Goal: Task Accomplishment & Management: Use online tool/utility

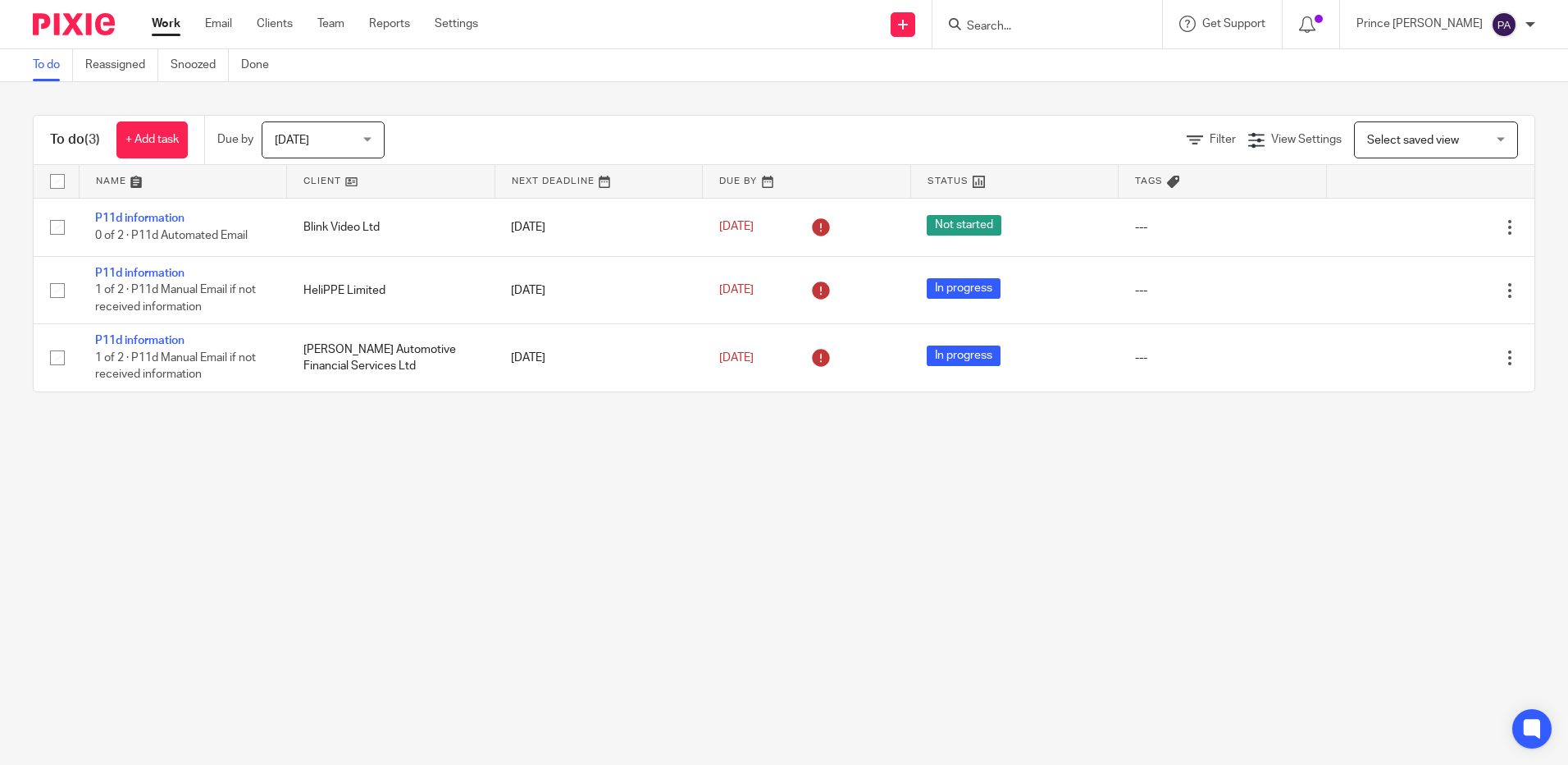
click at [1064, 44] on div at bounding box center [1048, 24] width 230 height 49
click at [1064, 26] on input "Search" at bounding box center [1040, 26] width 148 height 15
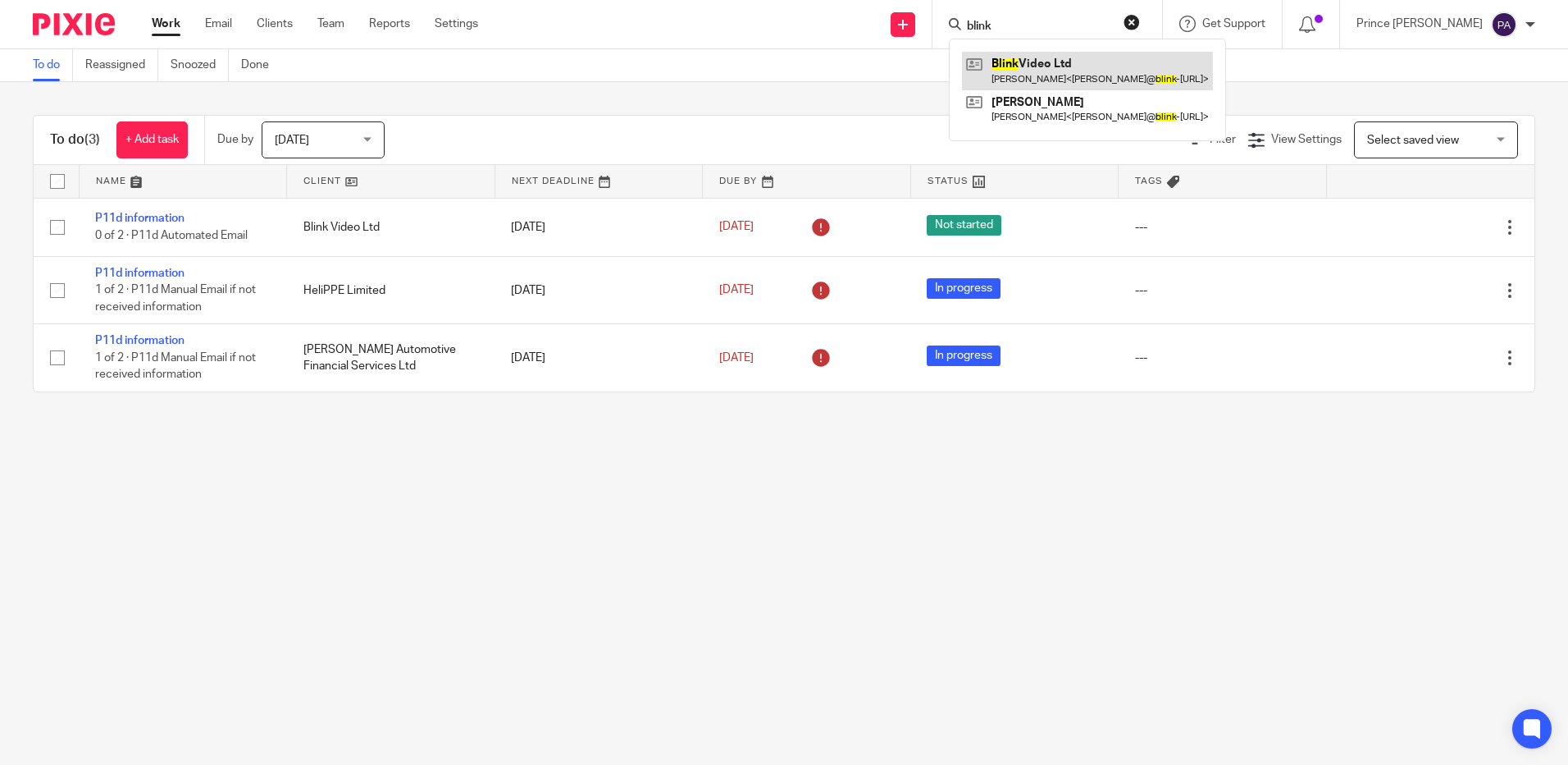
type input "blink"
click at [1067, 74] on link at bounding box center [1087, 70] width 251 height 38
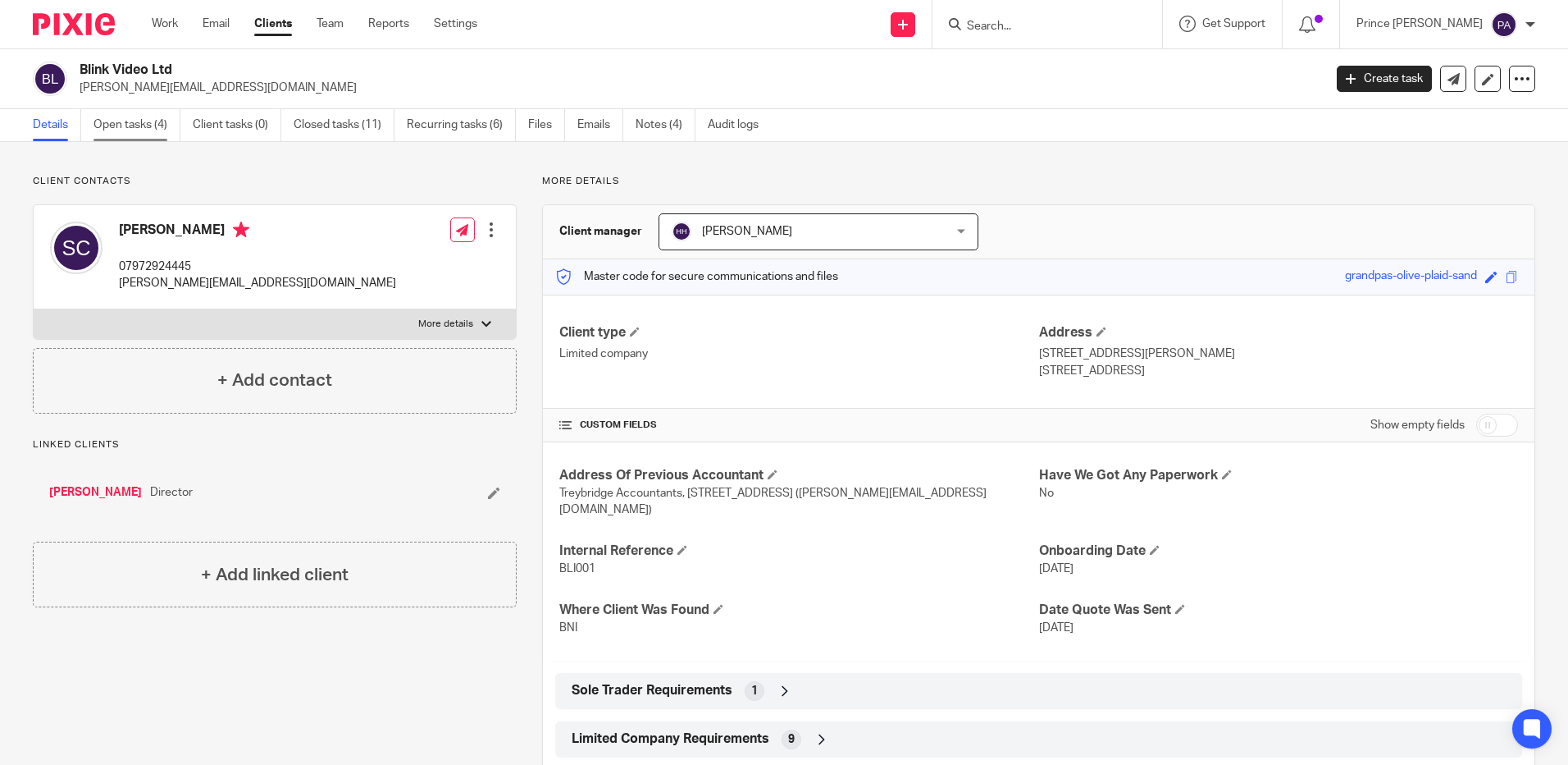
click at [130, 123] on link "Open tasks (4)" at bounding box center [136, 125] width 87 height 32
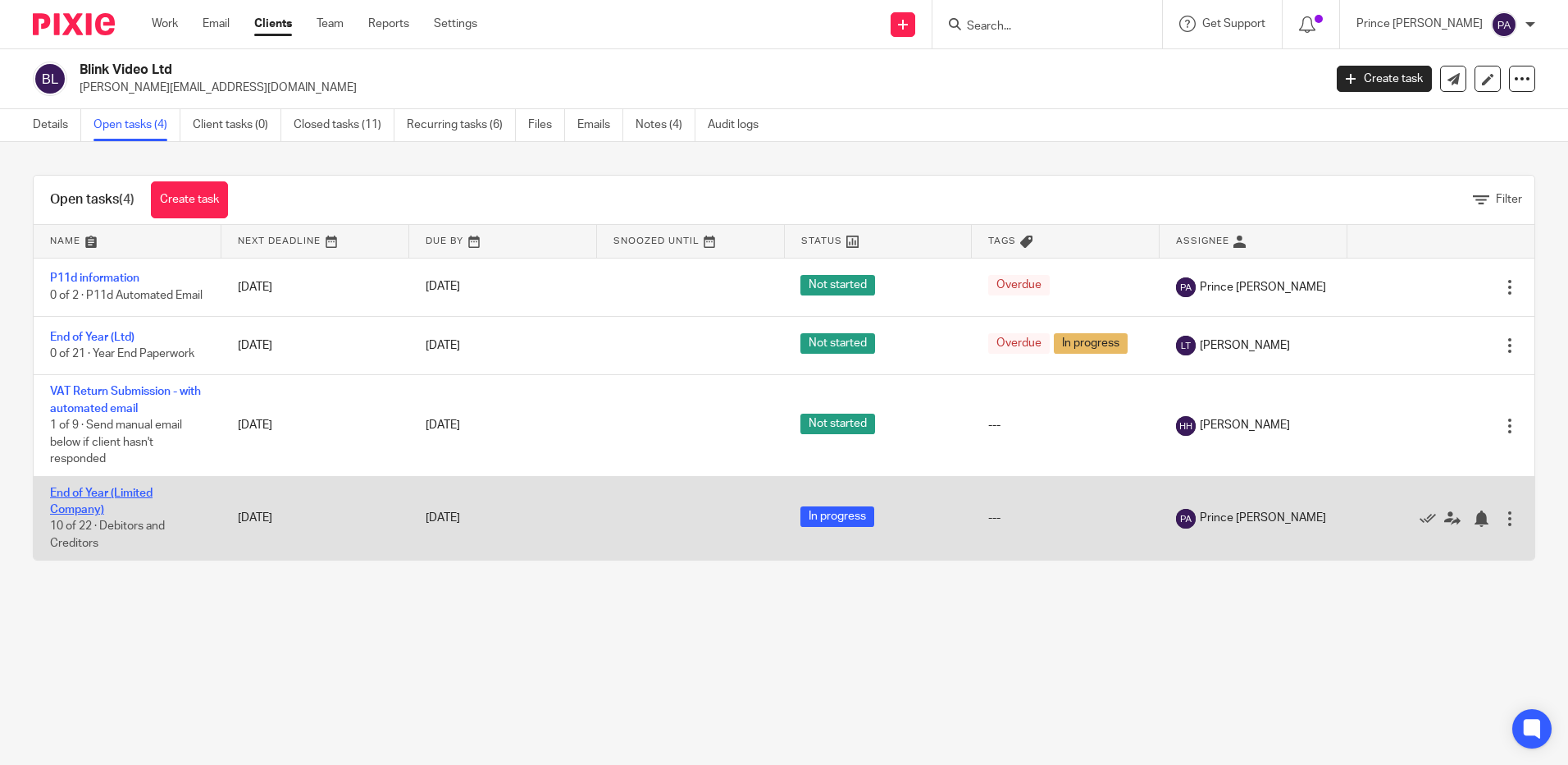
click at [99, 513] on link "End of Year (Limited Company)" at bounding box center [100, 501] width 102 height 28
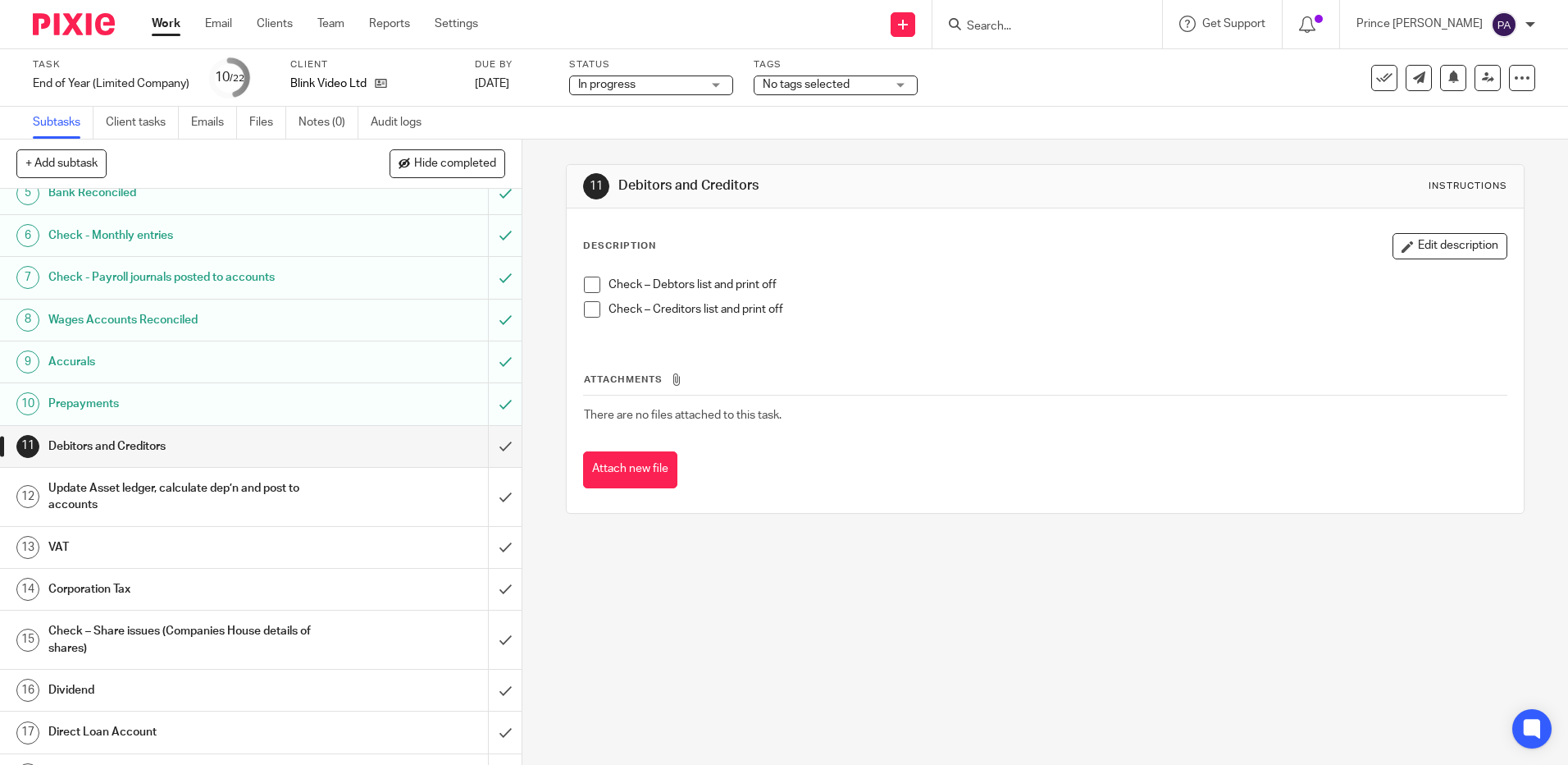
scroll to position [246, 0]
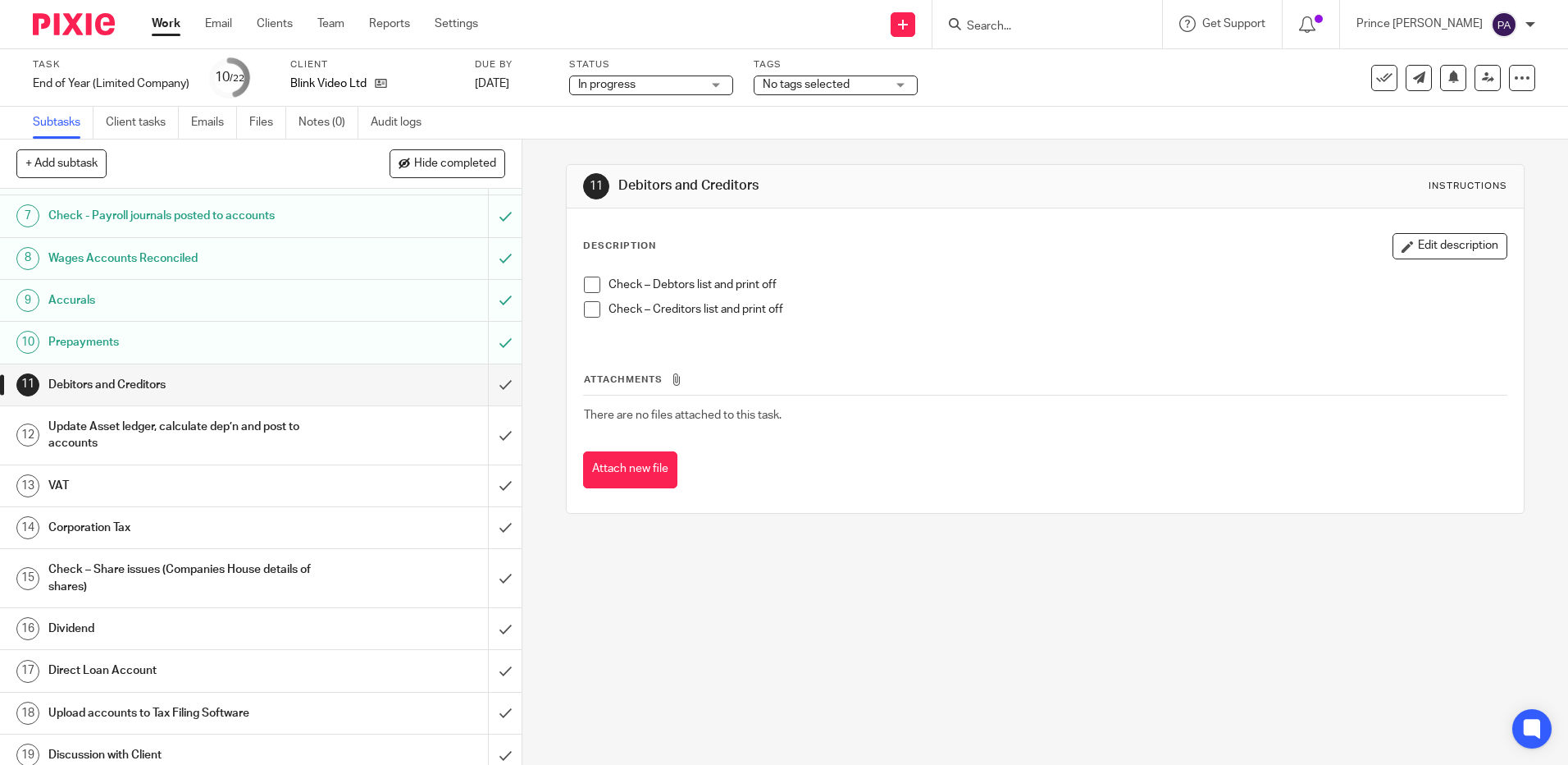
click at [105, 346] on h1 "Prepayments" at bounding box center [190, 342] width 282 height 24
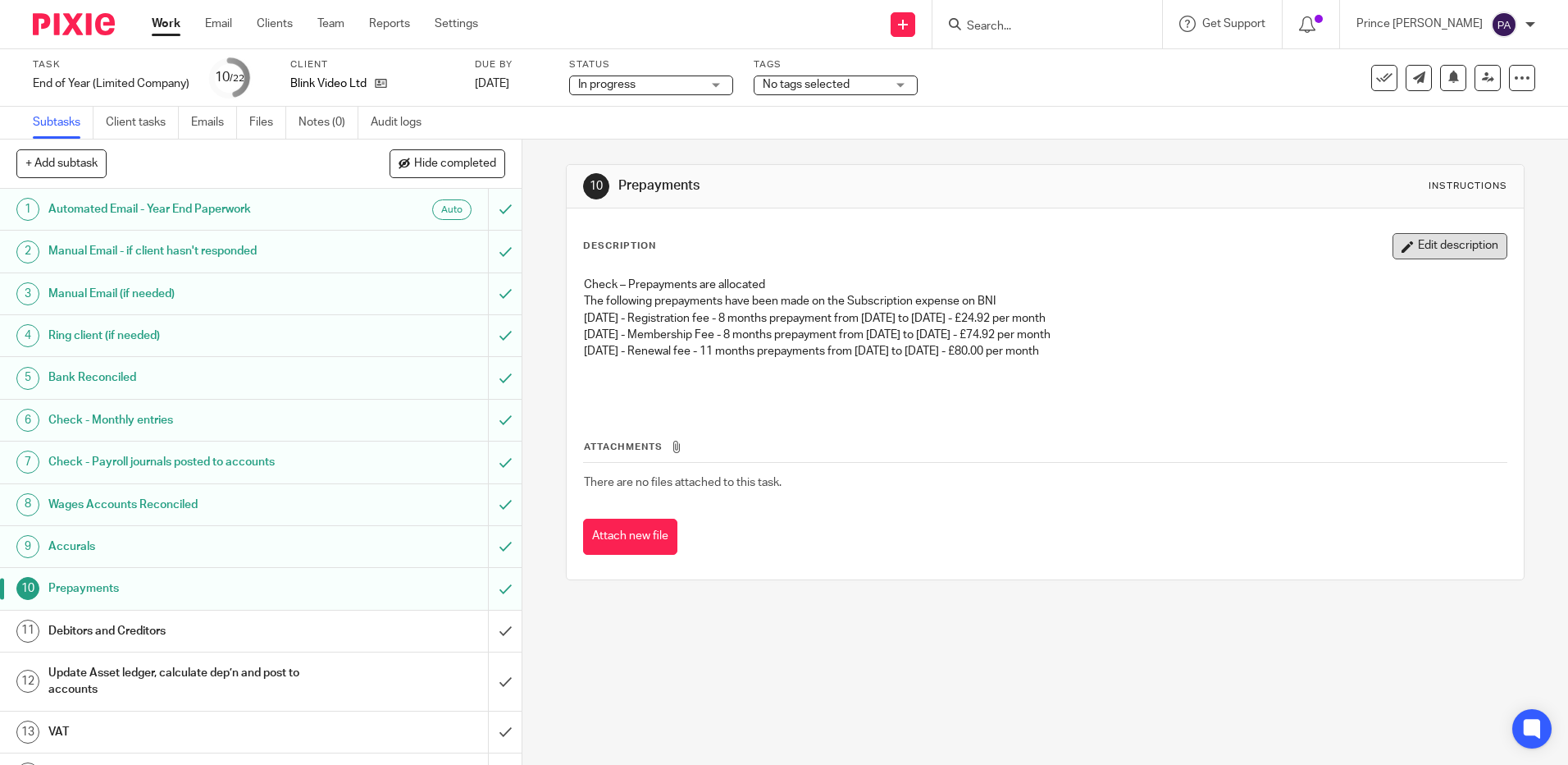
click at [1442, 246] on button "Edit description" at bounding box center [1450, 246] width 115 height 26
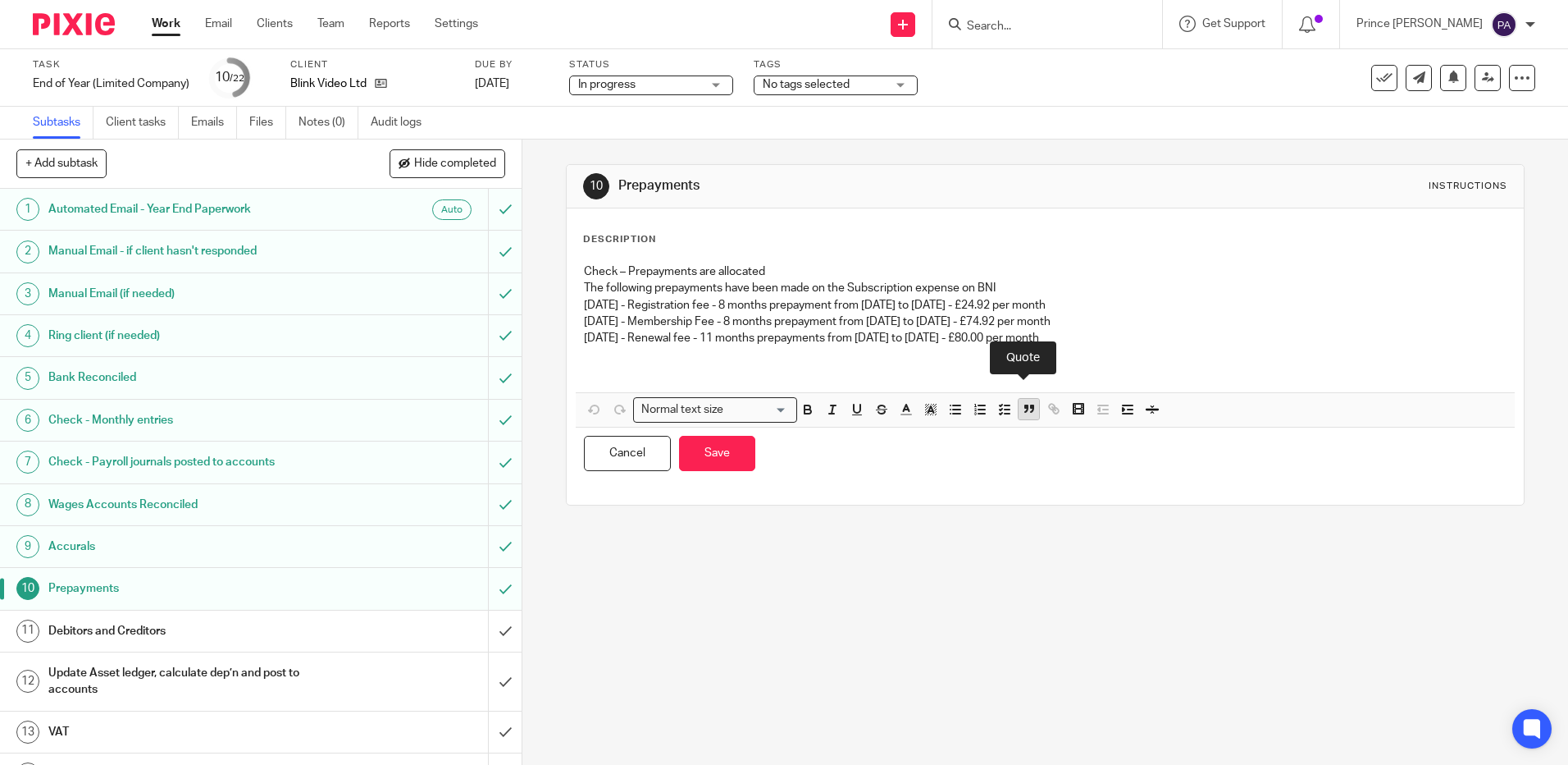
click at [1024, 407] on icon "button" at bounding box center [1029, 408] width 15 height 15
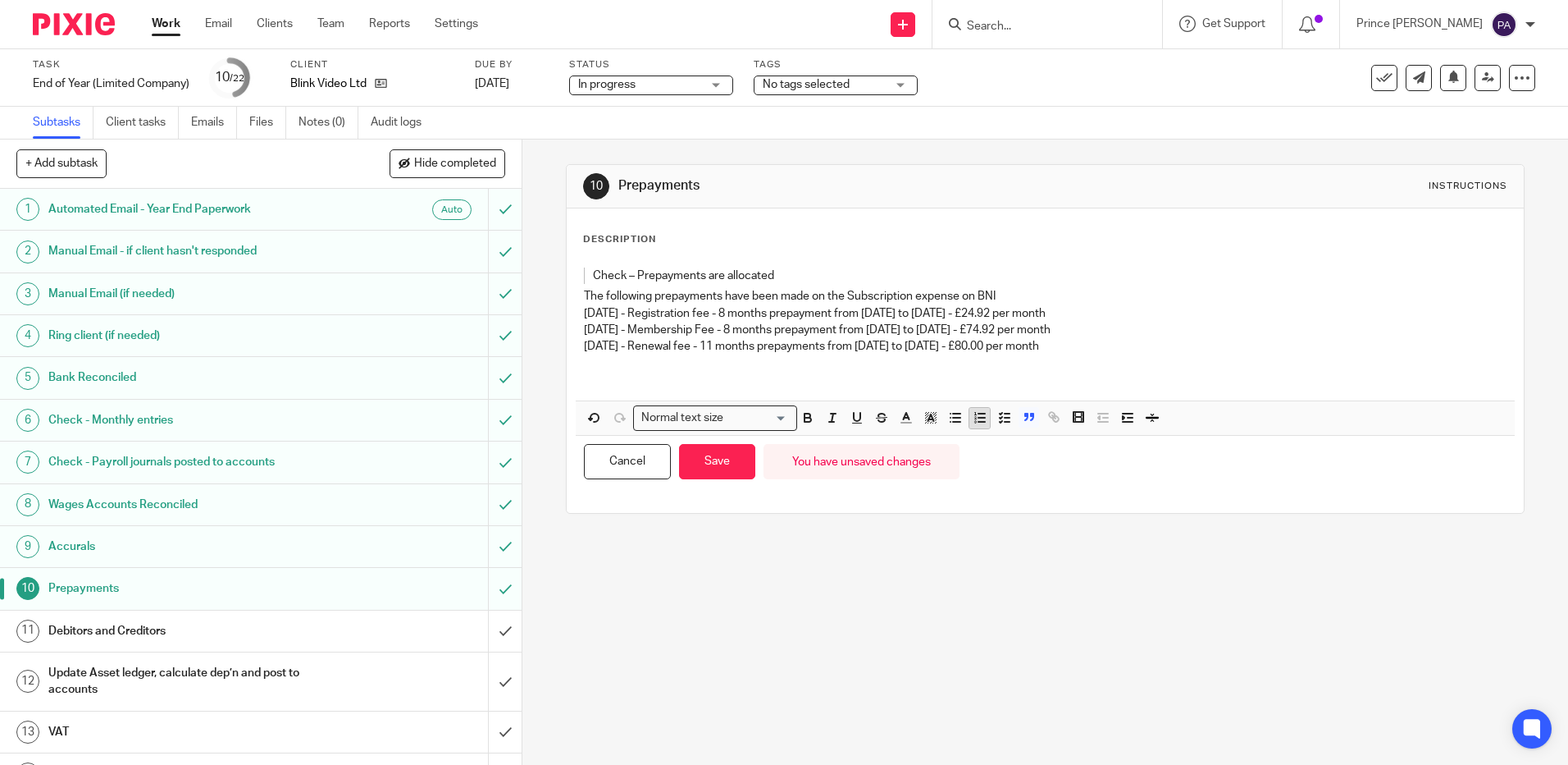
click at [980, 417] on icon "button" at bounding box center [980, 418] width 15 height 15
click at [998, 416] on icon "button" at bounding box center [1004, 418] width 15 height 15
click at [576, 310] on div "Check – Prepayments are allocated The following prepayments have been made on t…" at bounding box center [1045, 327] width 939 height 145
click at [1000, 415] on polyline "button" at bounding box center [1001, 414] width 3 height 2
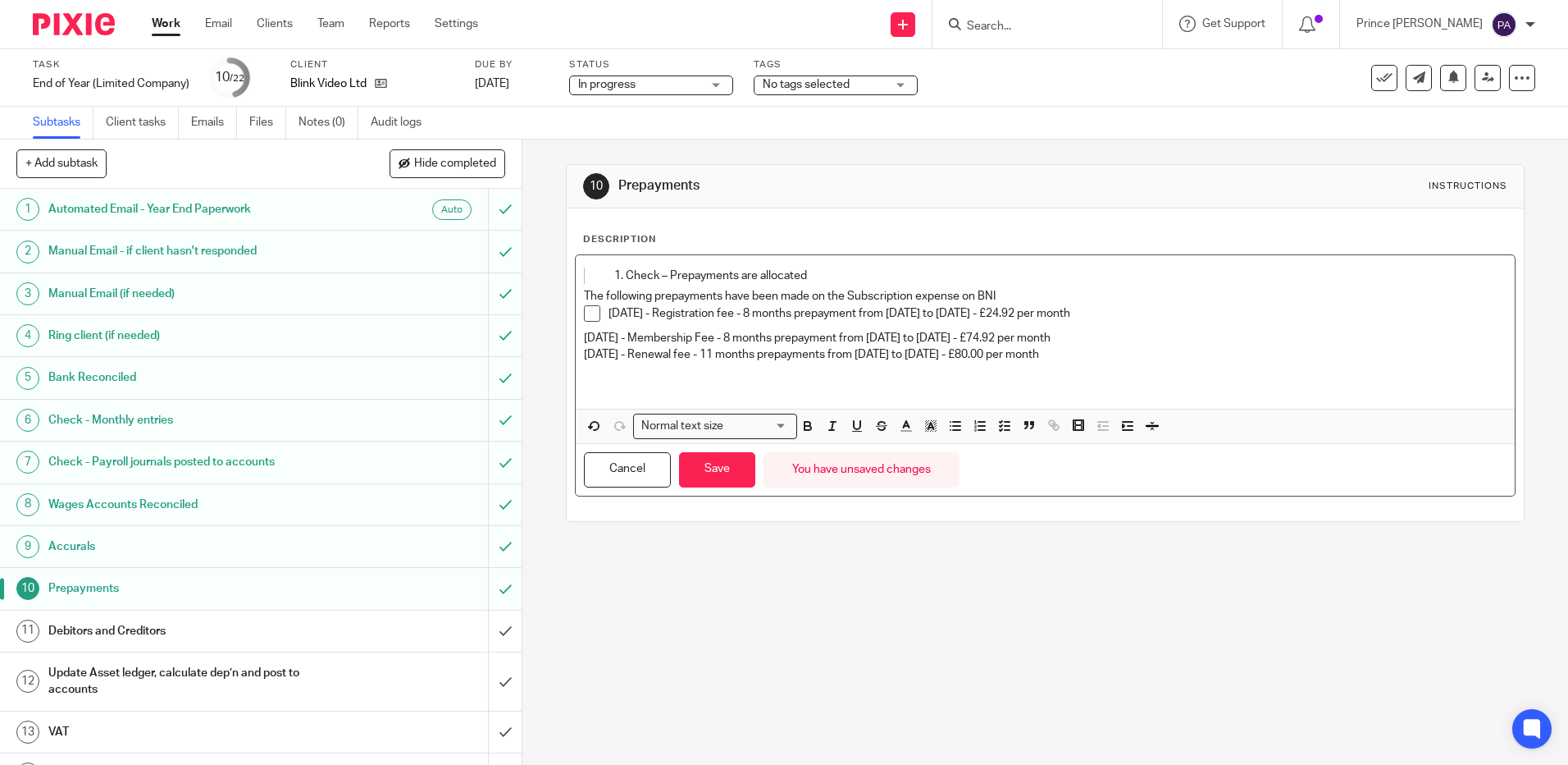
click at [577, 334] on div "Check – Prepayments are allocated The following prepayments have been made on t…" at bounding box center [1045, 332] width 939 height 154
click at [997, 427] on icon "button" at bounding box center [1004, 425] width 15 height 15
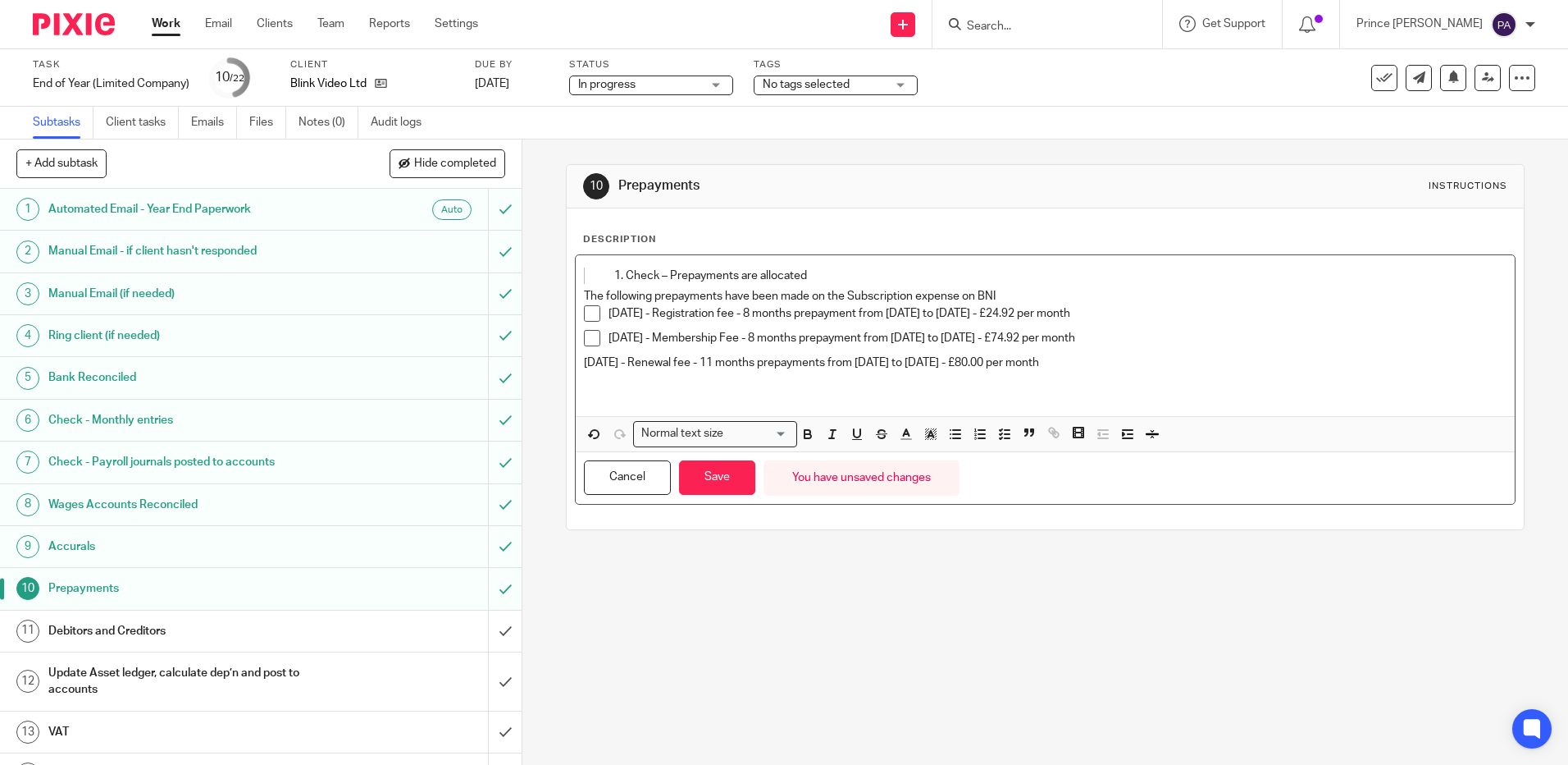
click at [577, 361] on div "Check – Prepayments are allocated The following prepayments have been made on t…" at bounding box center [1045, 335] width 939 height 161
click at [985, 434] on button "button" at bounding box center [980, 434] width 20 height 20
click at [1003, 437] on icon "button" at bounding box center [1004, 434] width 15 height 15
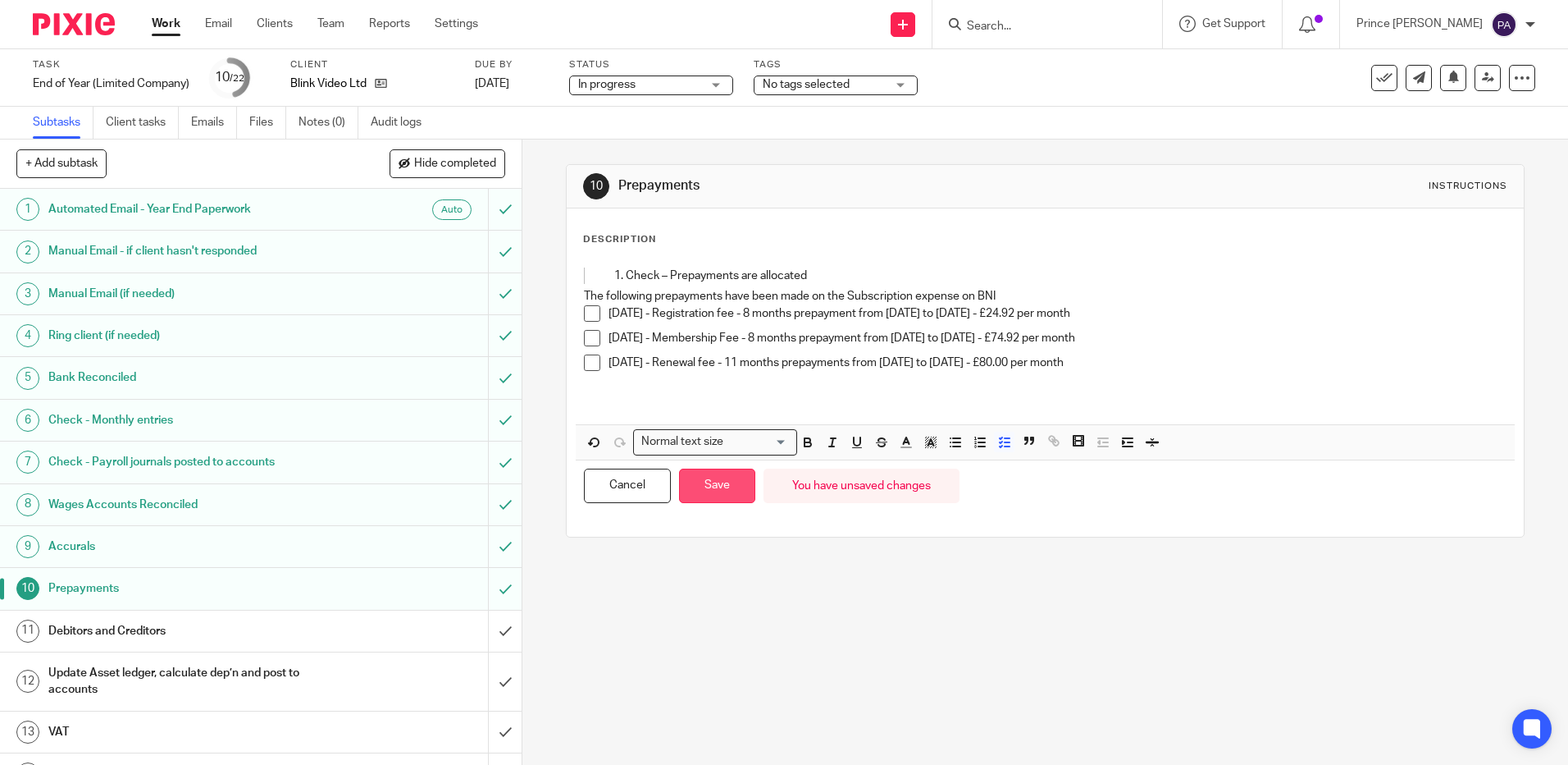
click at [700, 479] on button "Save" at bounding box center [717, 487] width 76 height 35
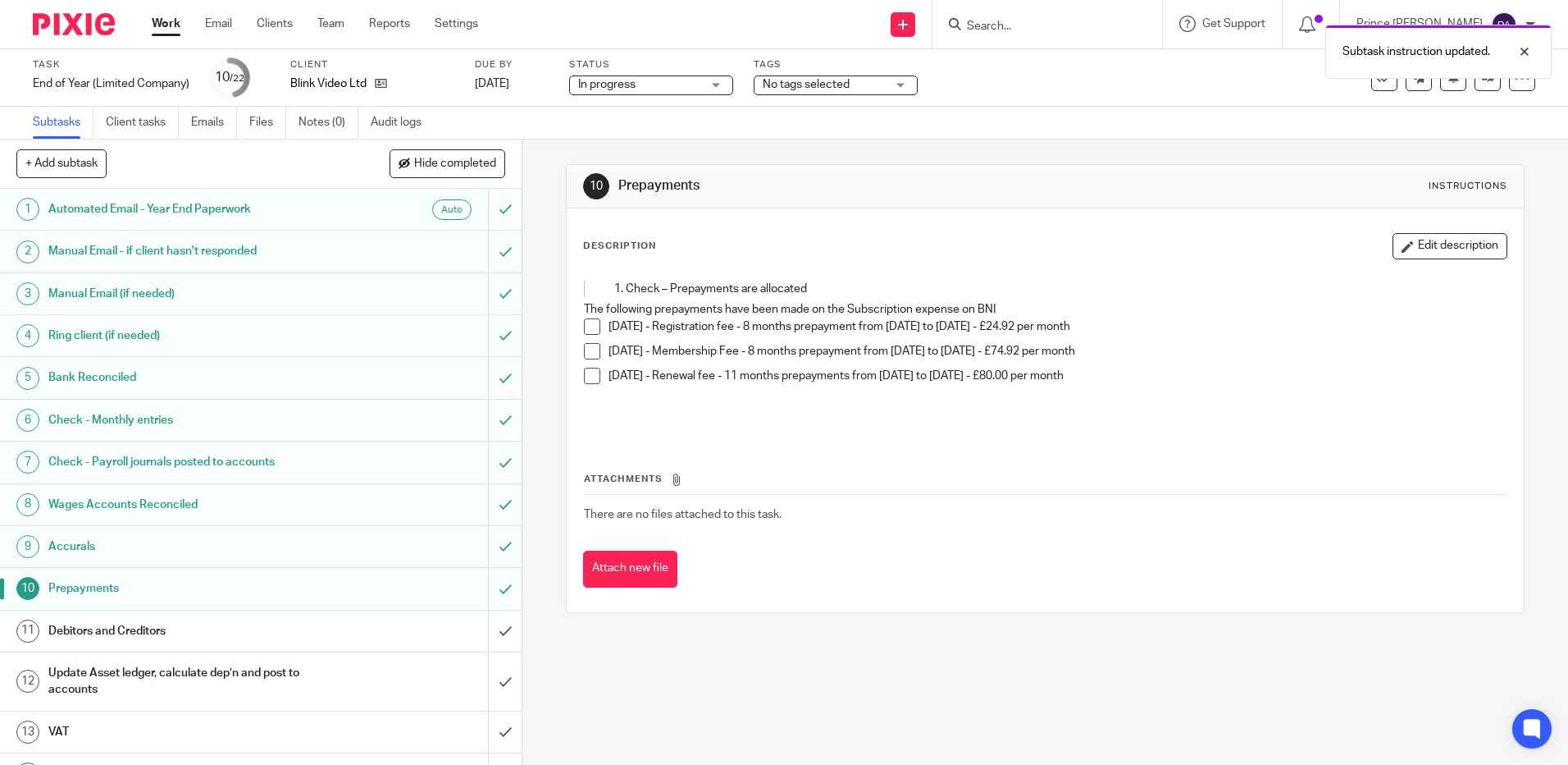
click at [590, 324] on span at bounding box center [591, 326] width 17 height 17
click at [589, 353] on span at bounding box center [591, 351] width 17 height 17
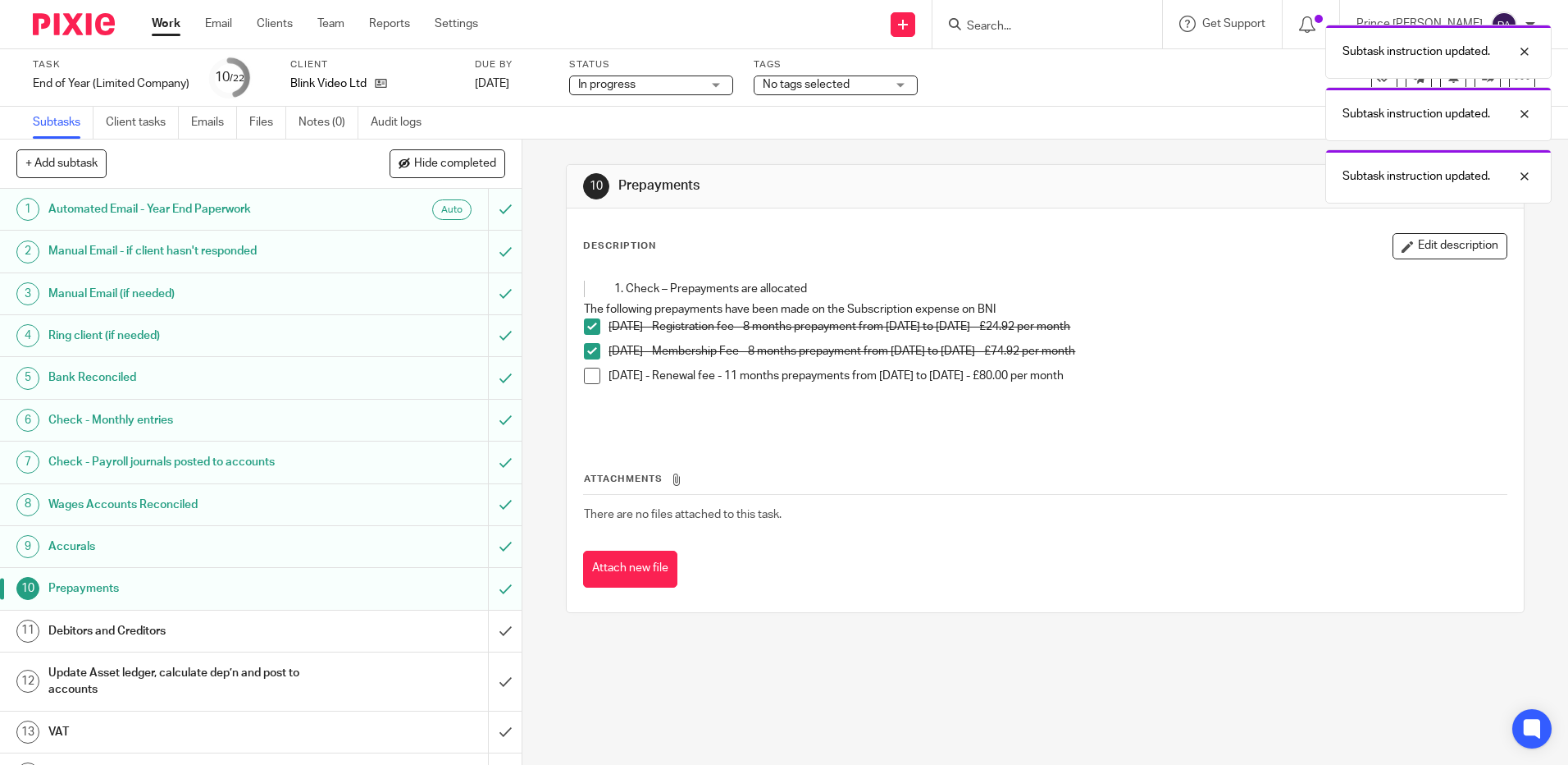
click at [589, 372] on span at bounding box center [591, 376] width 17 height 17
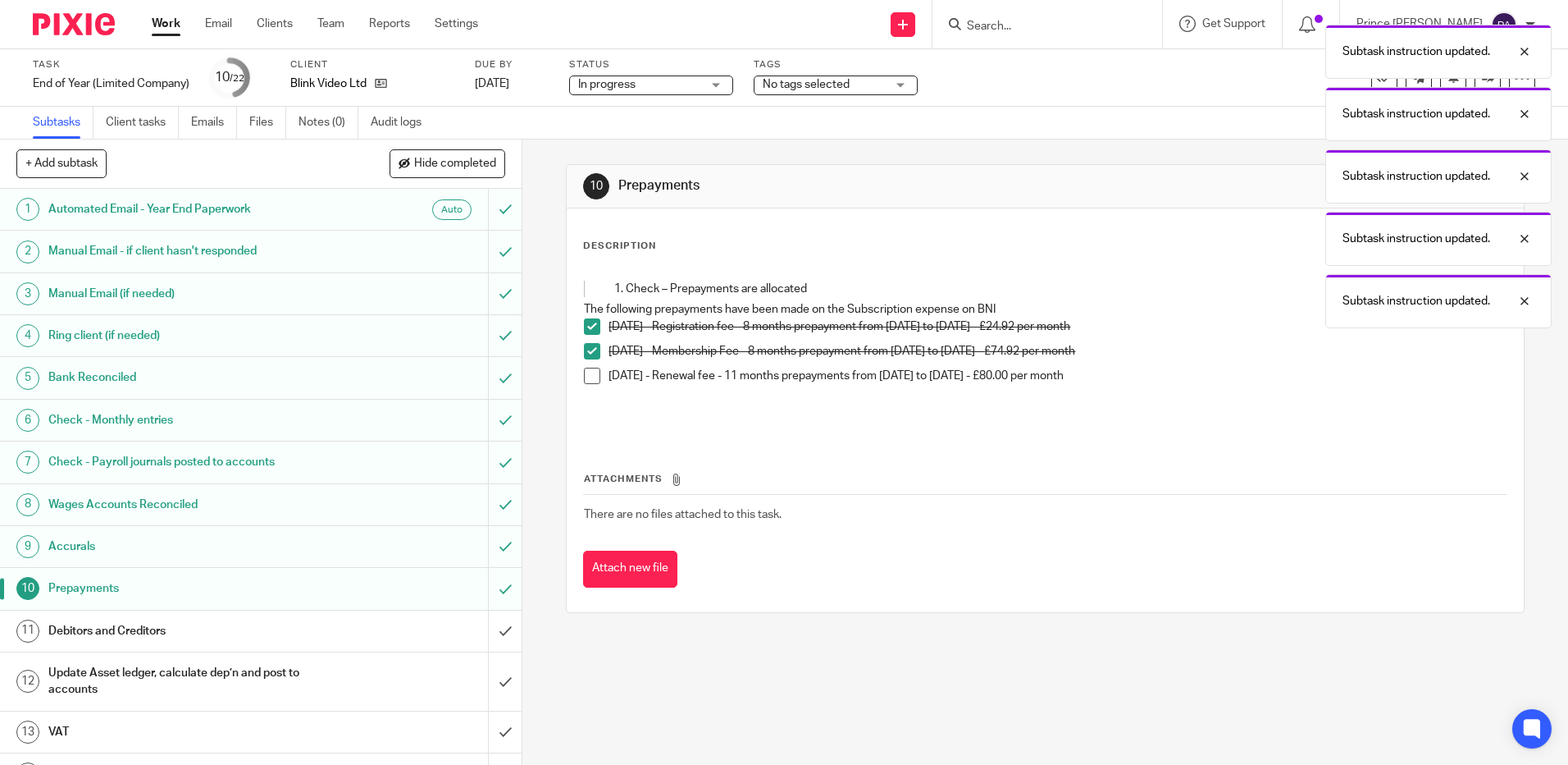
click at [590, 353] on span at bounding box center [591, 351] width 17 height 17
click at [588, 320] on span at bounding box center [591, 326] width 17 height 17
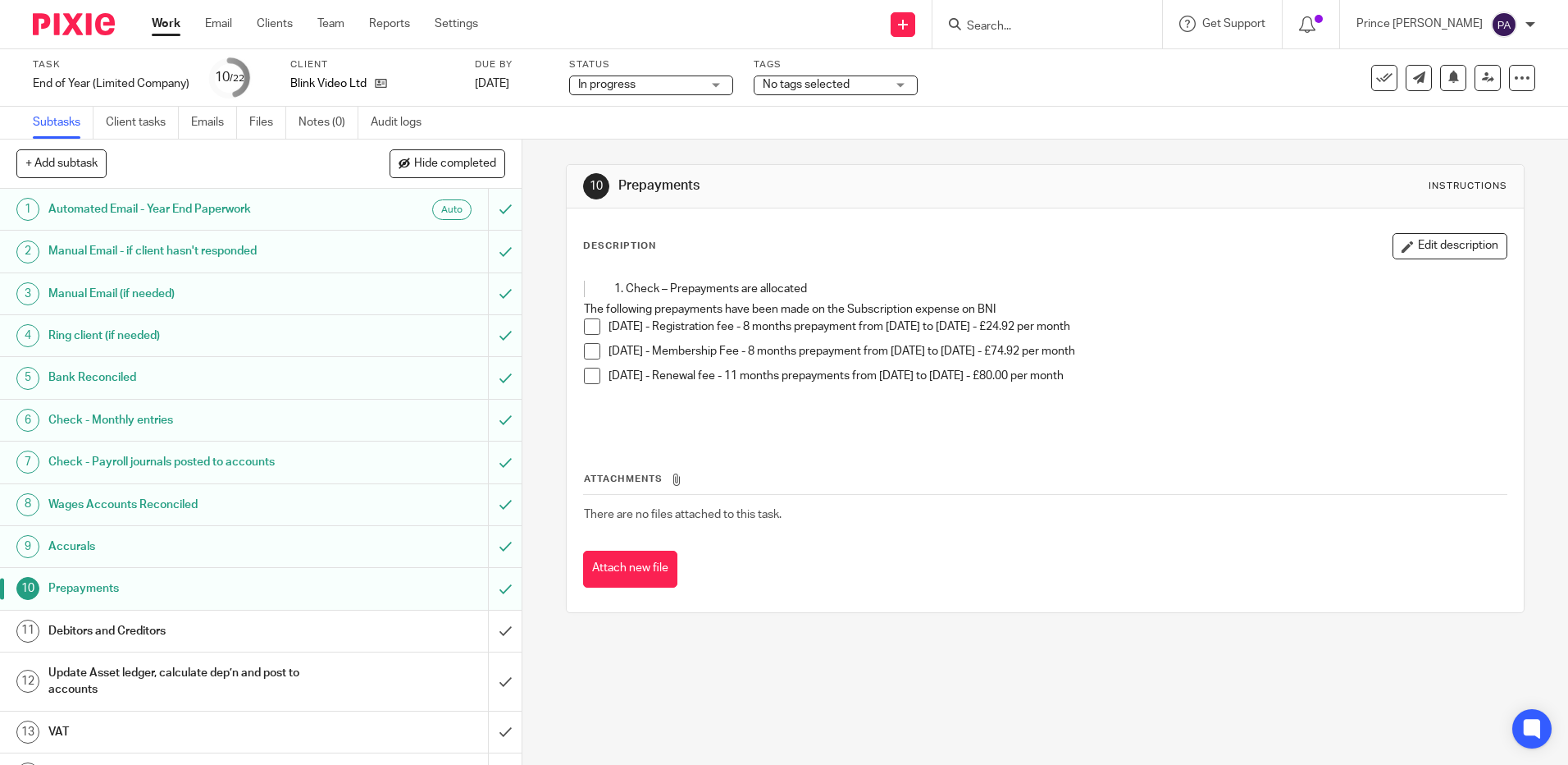
scroll to position [164, 0]
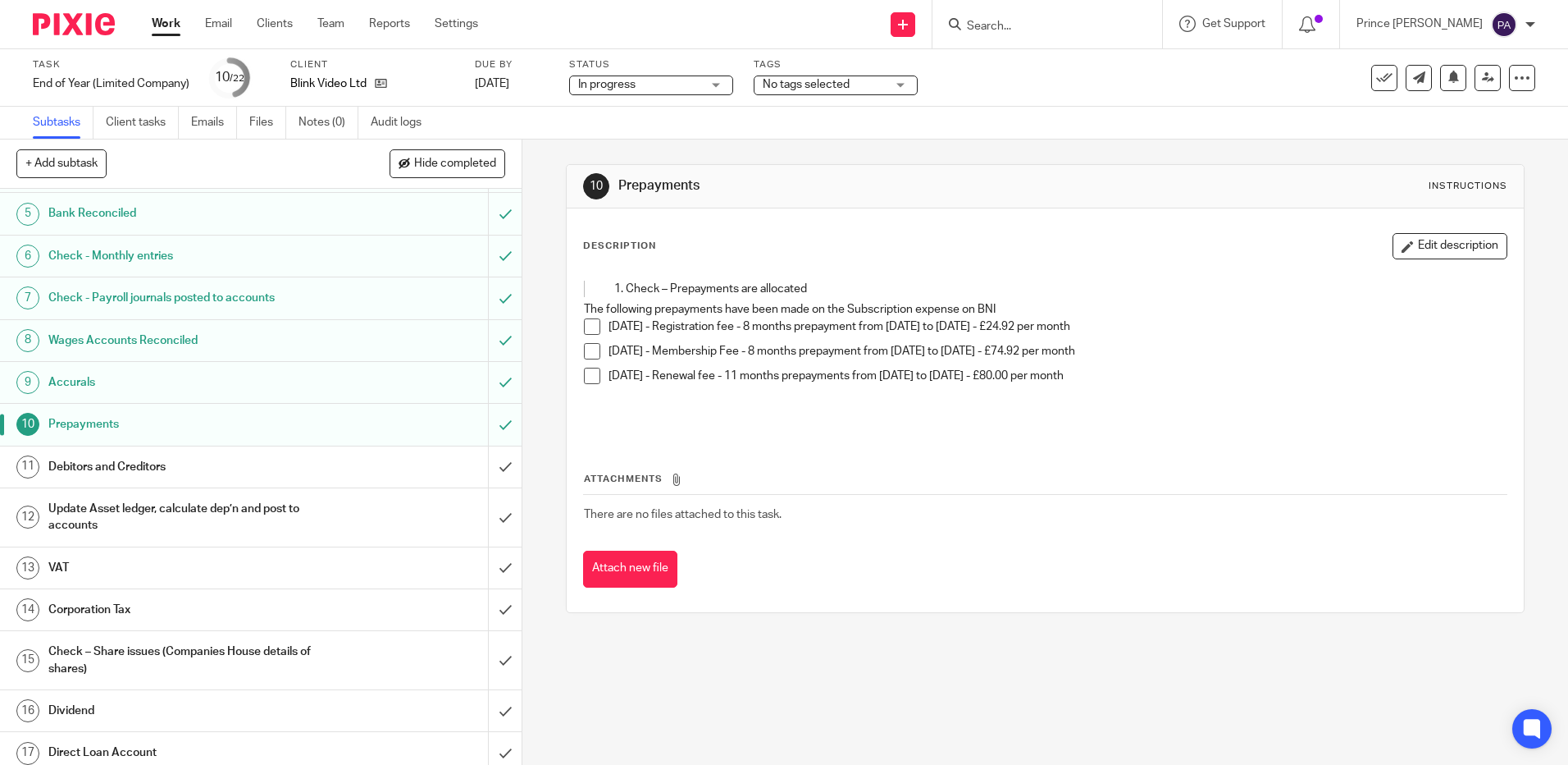
click at [782, 422] on p at bounding box center [1045, 409] width 922 height 34
click at [31, 251] on div "6" at bounding box center [28, 256] width 23 height 23
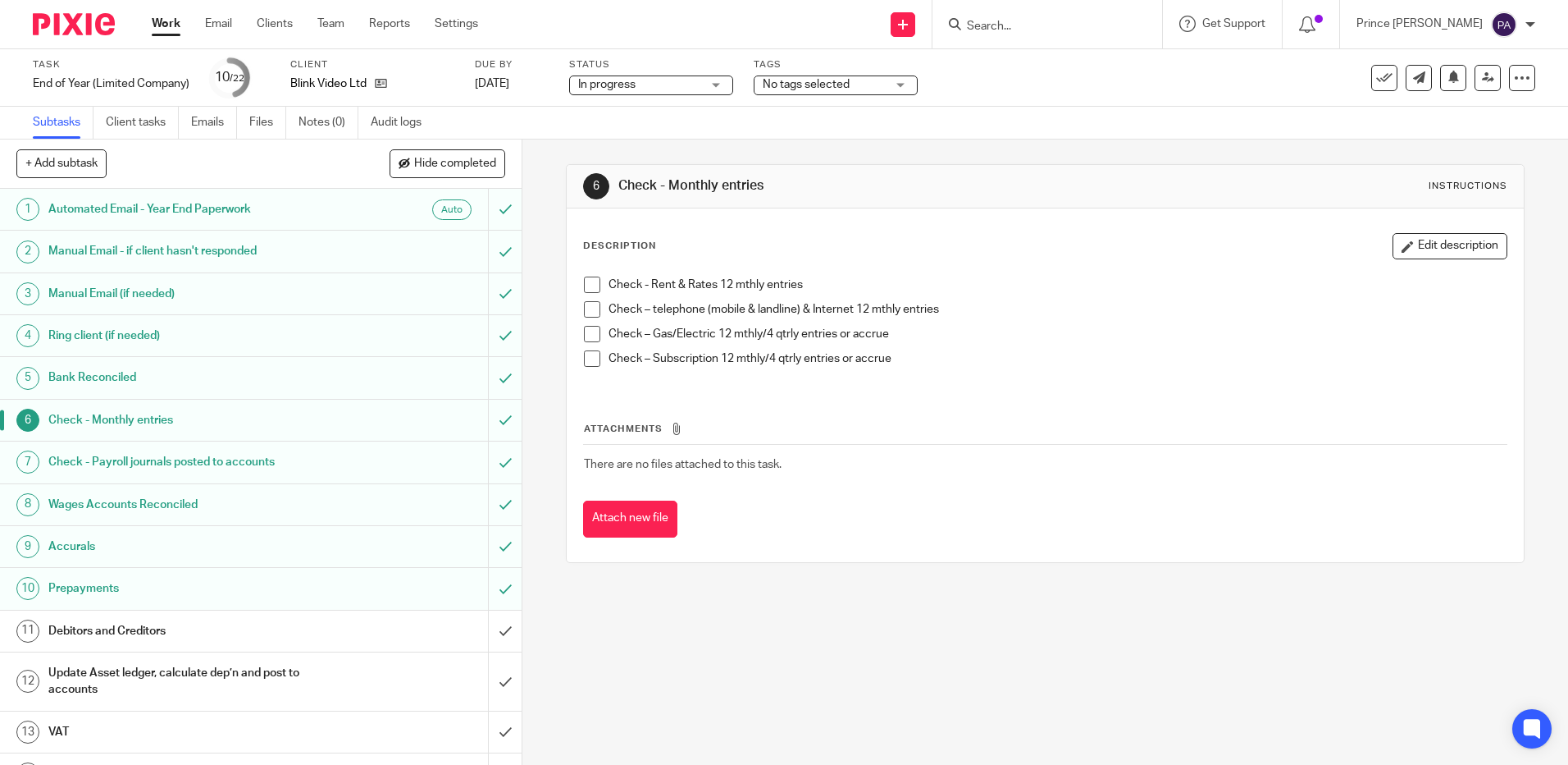
click at [606, 384] on div "Check - Rent & Rates 12 mthly entries Check – telephone (mobile & landline) & I…" at bounding box center [1045, 328] width 939 height 119
click at [1445, 245] on button "Edit description" at bounding box center [1450, 246] width 115 height 26
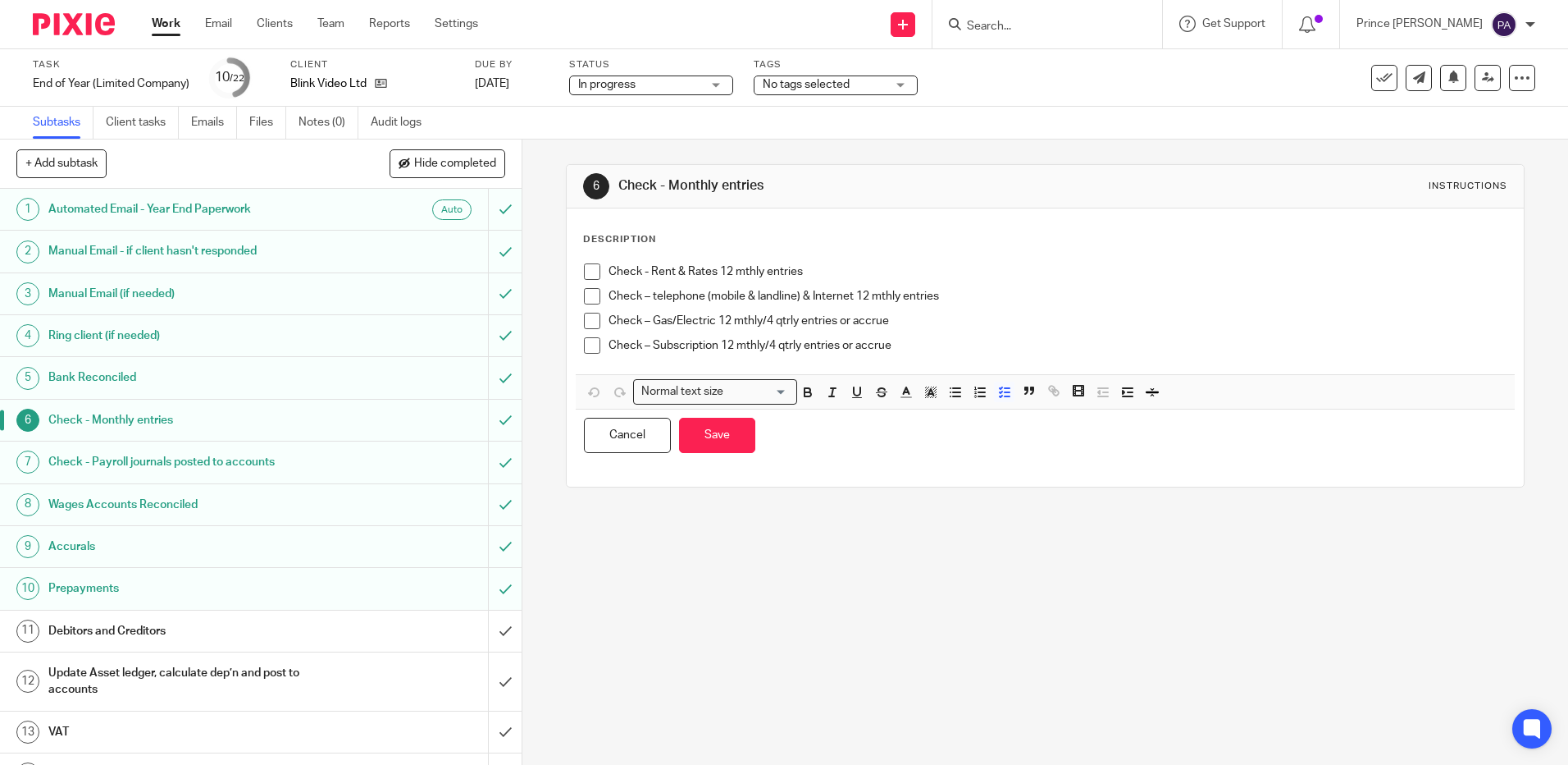
click at [935, 353] on p "Check – Subscription 12 mthly/4 qtrly entries or accrue" at bounding box center [1057, 346] width 898 height 17
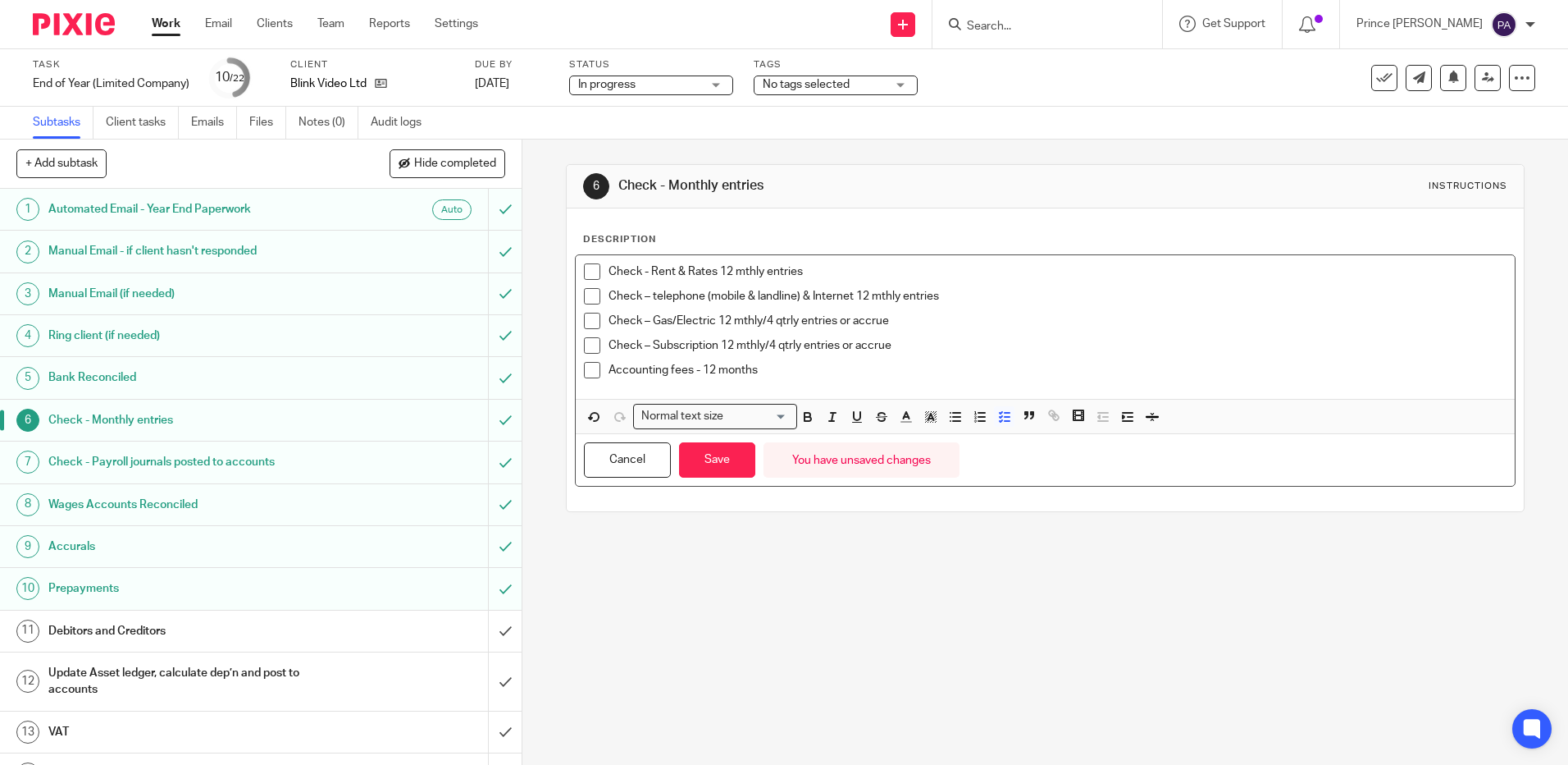
click at [862, 387] on div "Check - Rent & Rates 12 mthly entries Check – telephone (mobile & landline) & I…" at bounding box center [1045, 327] width 939 height 144
